Goal: Check status: Check status

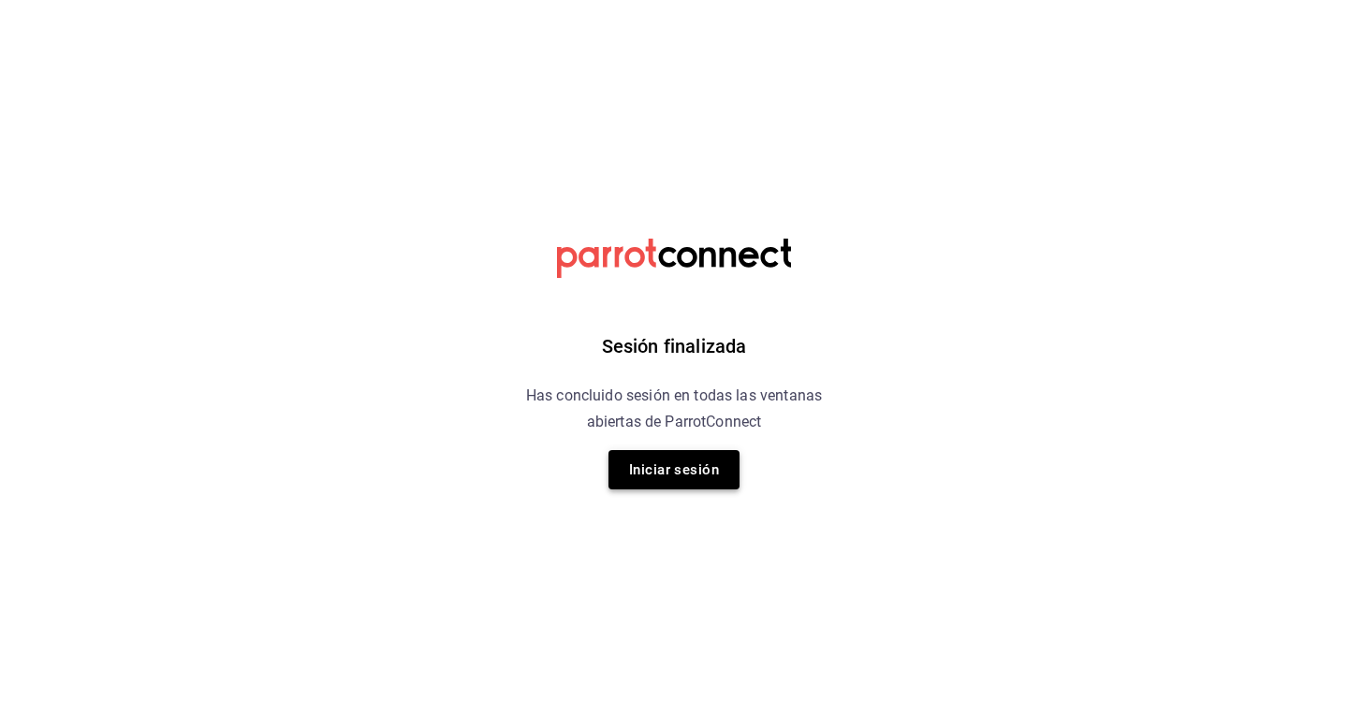
click at [702, 474] on button "Iniciar sesión" at bounding box center [674, 469] width 131 height 39
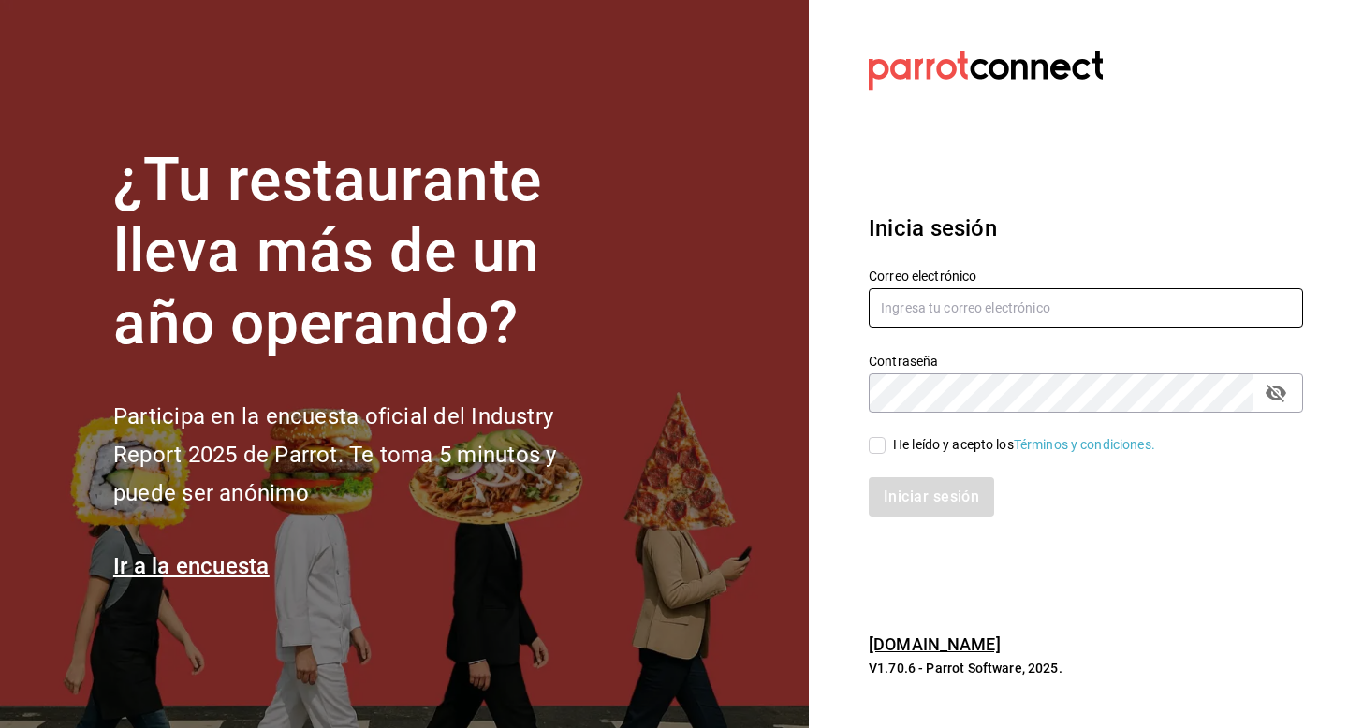
click at [908, 315] on input "text" at bounding box center [1086, 307] width 434 height 39
type input "veroyun72@gmail.com"
click at [874, 452] on input "He leído y acepto los Términos y condiciones." at bounding box center [877, 445] width 17 height 17
checkbox input "true"
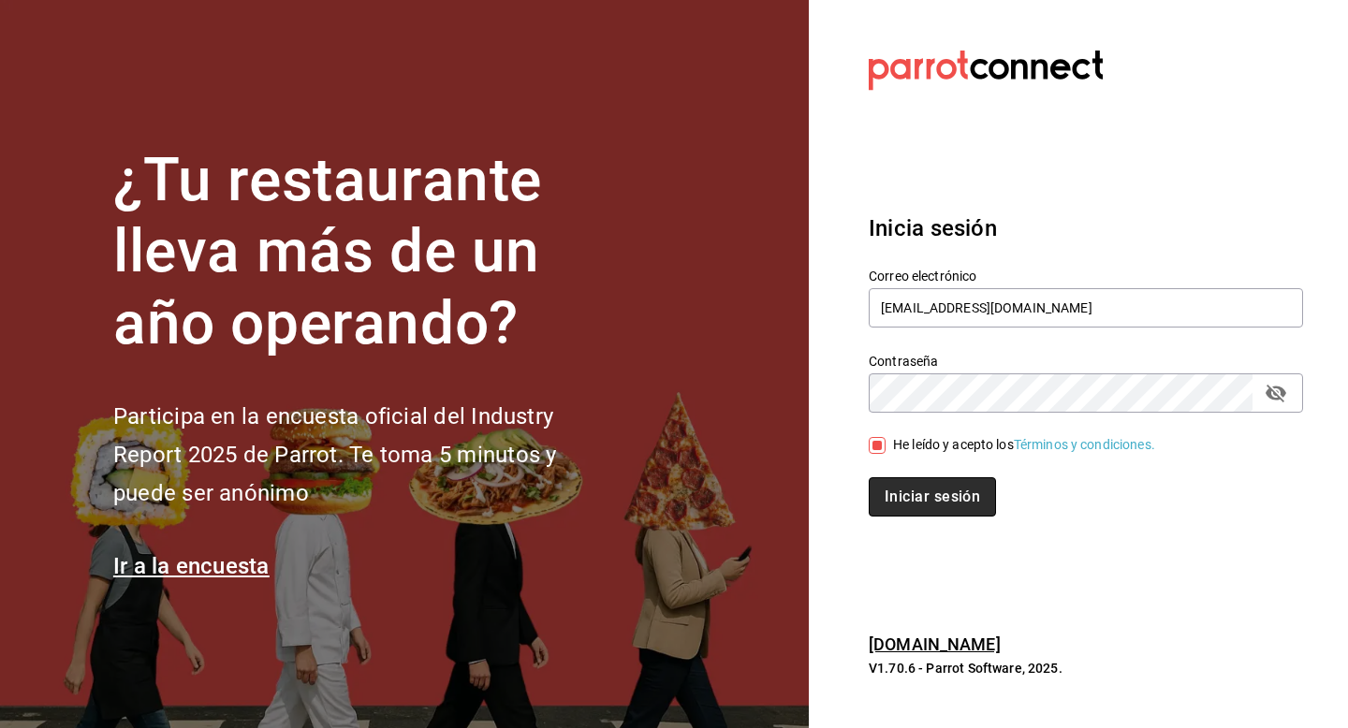
click at [904, 488] on button "Iniciar sesión" at bounding box center [932, 496] width 127 height 39
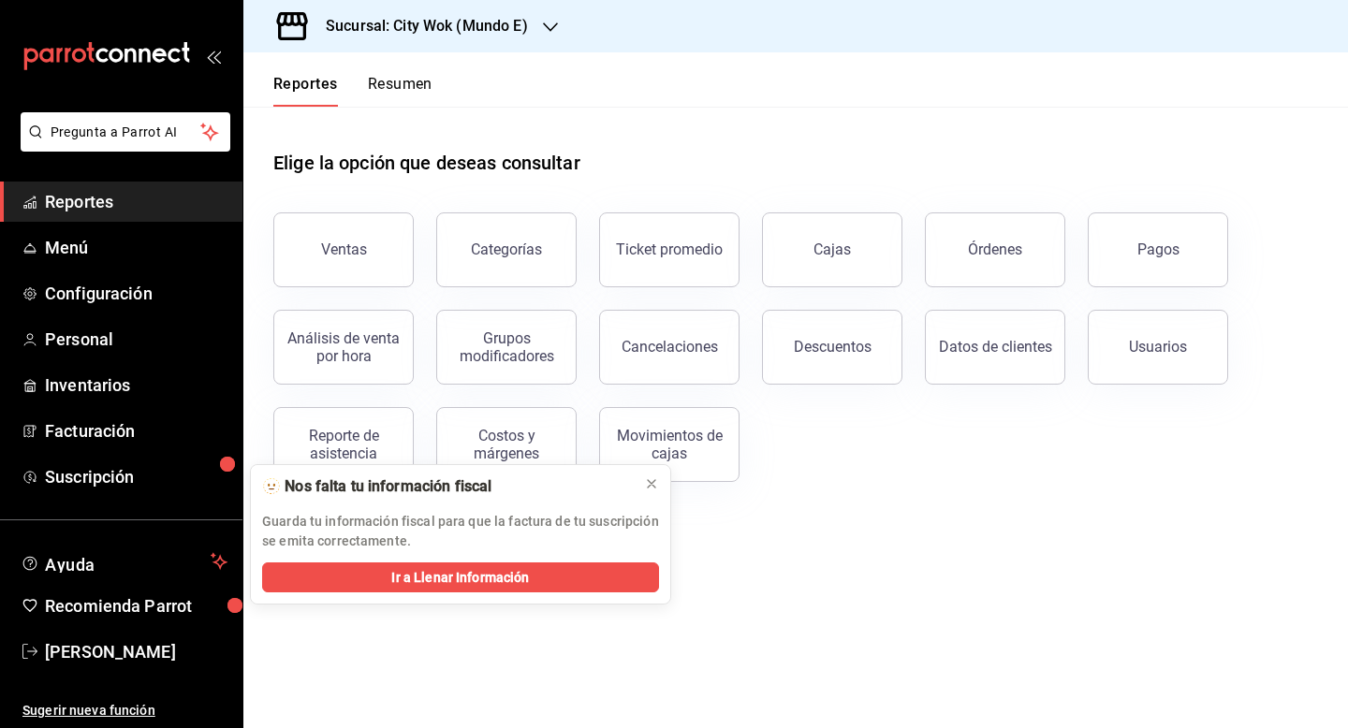
click at [415, 83] on button "Resumen" at bounding box center [400, 91] width 65 height 32
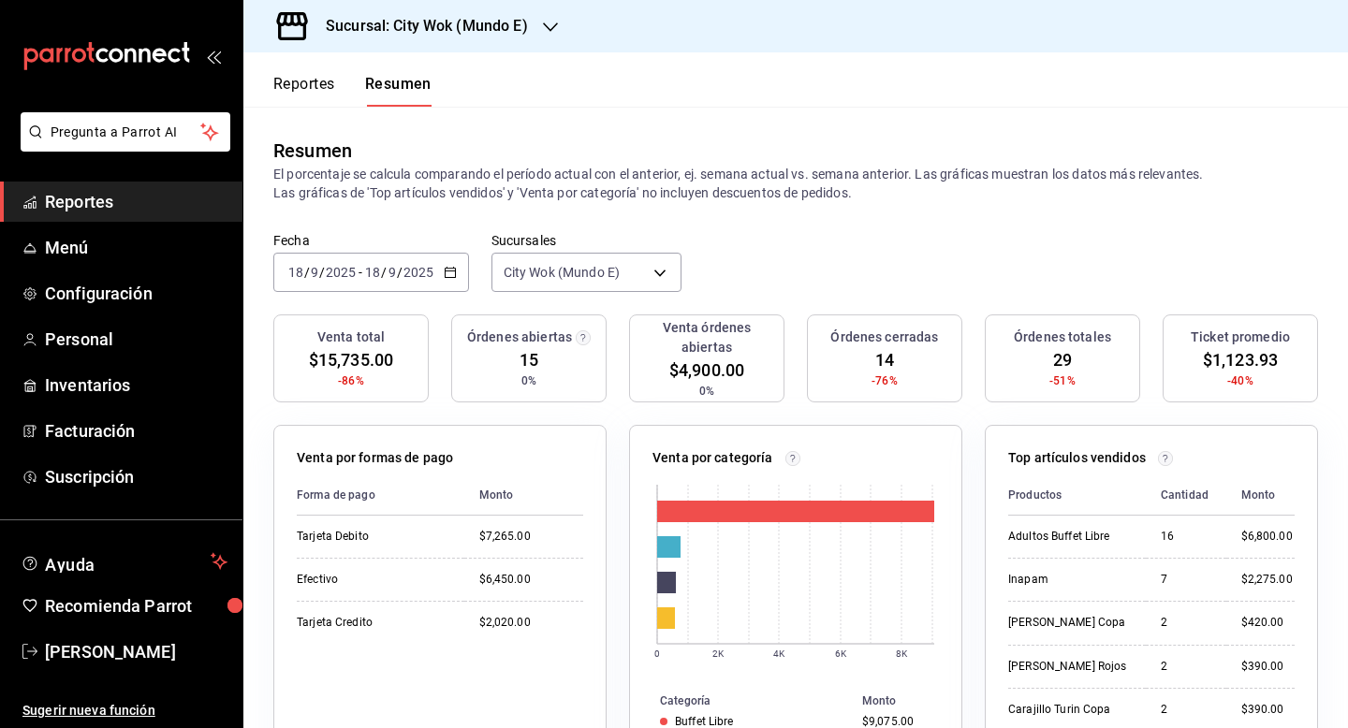
click at [436, 28] on h3 "Sucursal: City Wok (Mundo E)" at bounding box center [419, 26] width 217 height 22
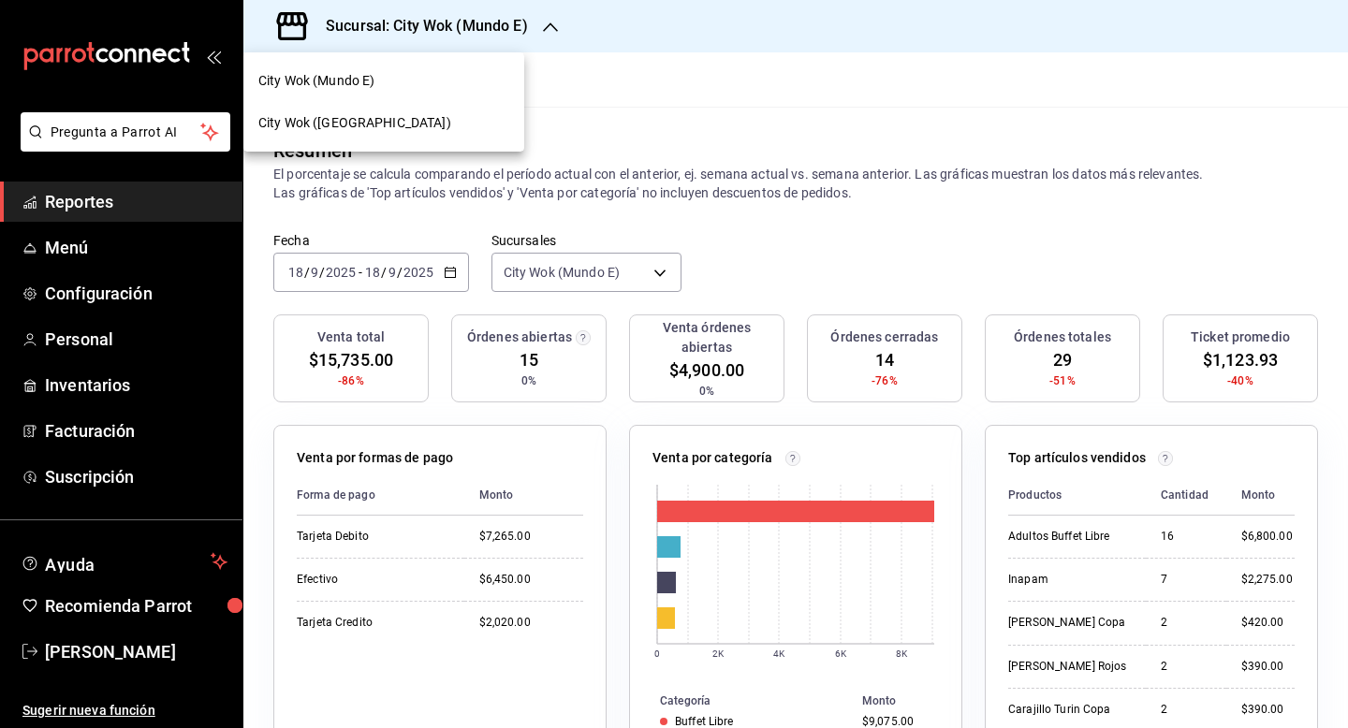
click at [417, 128] on div "City Wok ([GEOGRAPHIC_DATA])" at bounding box center [383, 123] width 251 height 20
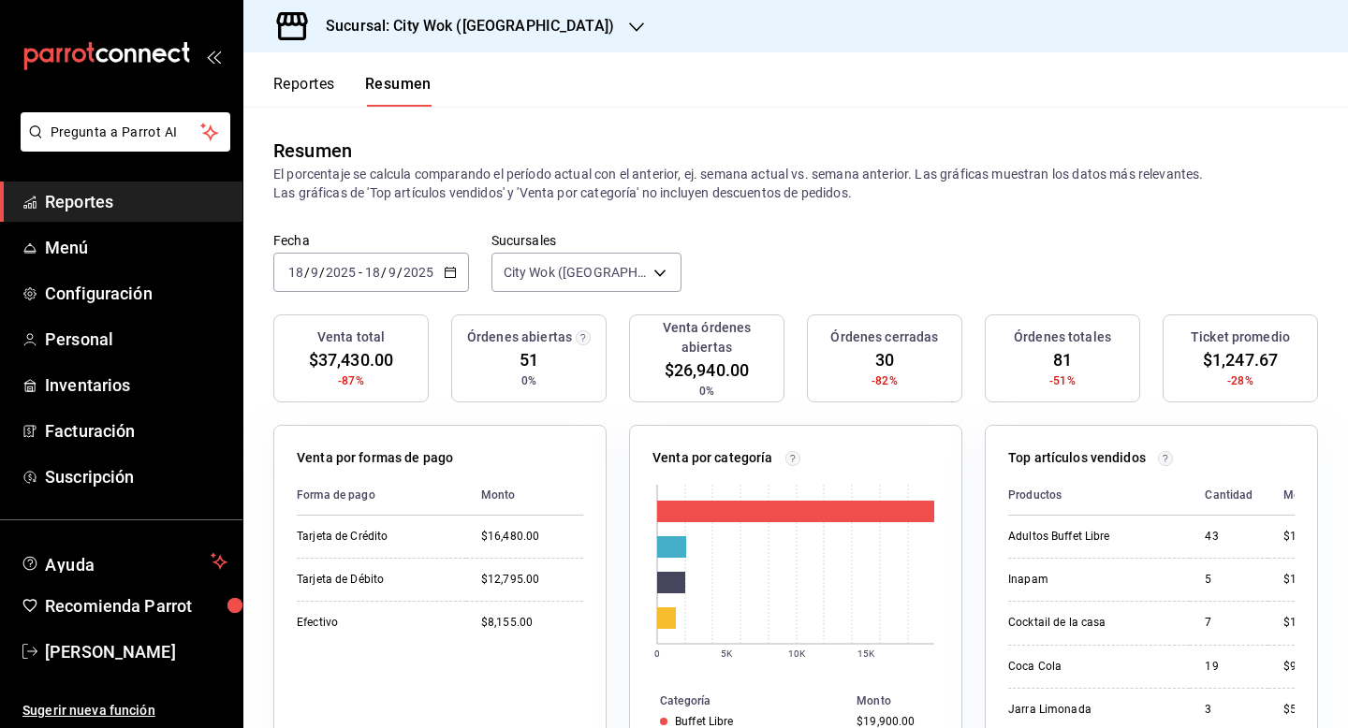
click at [487, 25] on h3 "Sucursal: City Wok ([GEOGRAPHIC_DATA])" at bounding box center [462, 26] width 303 height 22
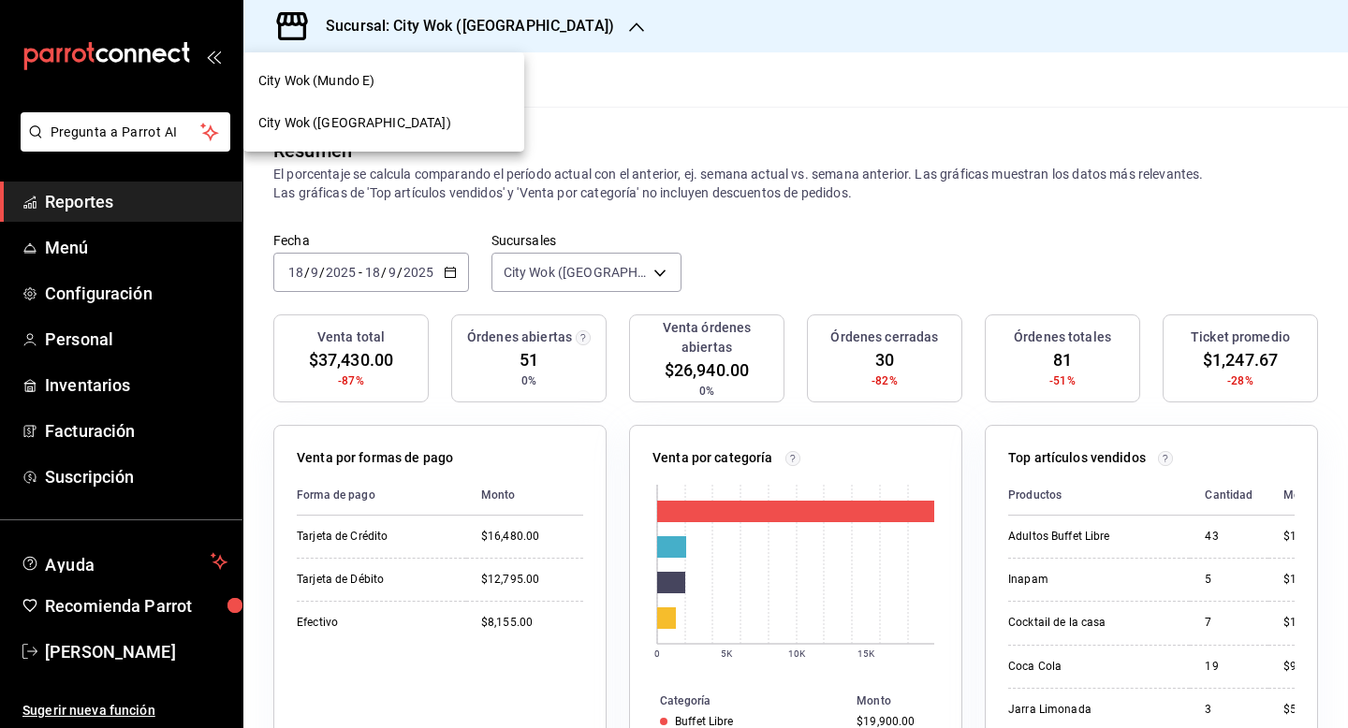
click at [391, 91] on div "City Wok (Mundo E)" at bounding box center [383, 81] width 281 height 42
